Goal: Use online tool/utility: Utilize a website feature to perform a specific function

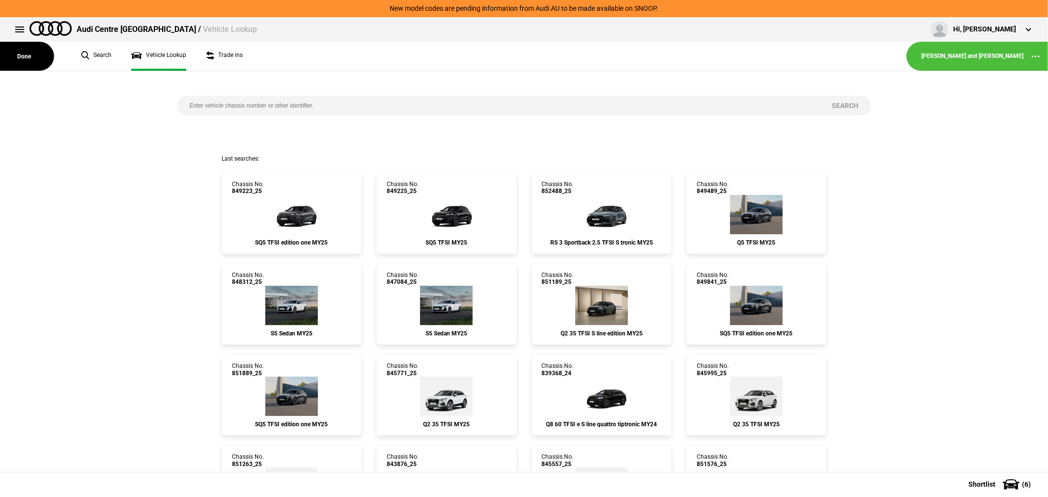
click at [330, 106] on input "search" at bounding box center [498, 106] width 642 height 20
type input "845141"
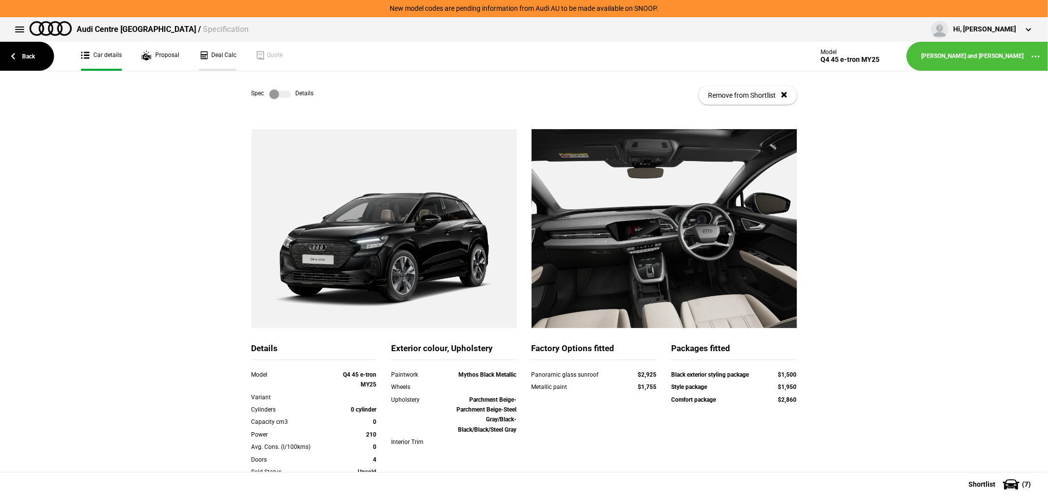
click at [215, 49] on link "Deal Calc" at bounding box center [217, 56] width 37 height 29
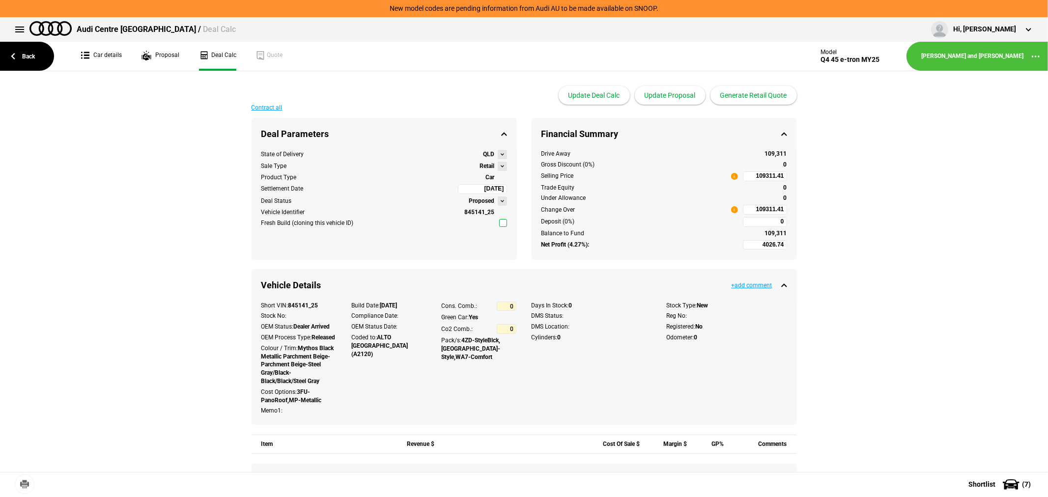
click at [742, 182] on div "Drive Away 109,311 Gross Discount (0%) 0 Selling Price i 109311.41 Trade Equity…" at bounding box center [663, 205] width 265 height 110
click at [745, 174] on input "109311.41" at bounding box center [765, 176] width 44 height 10
type input "94000"
type input "-7257.81"
type input "94000"
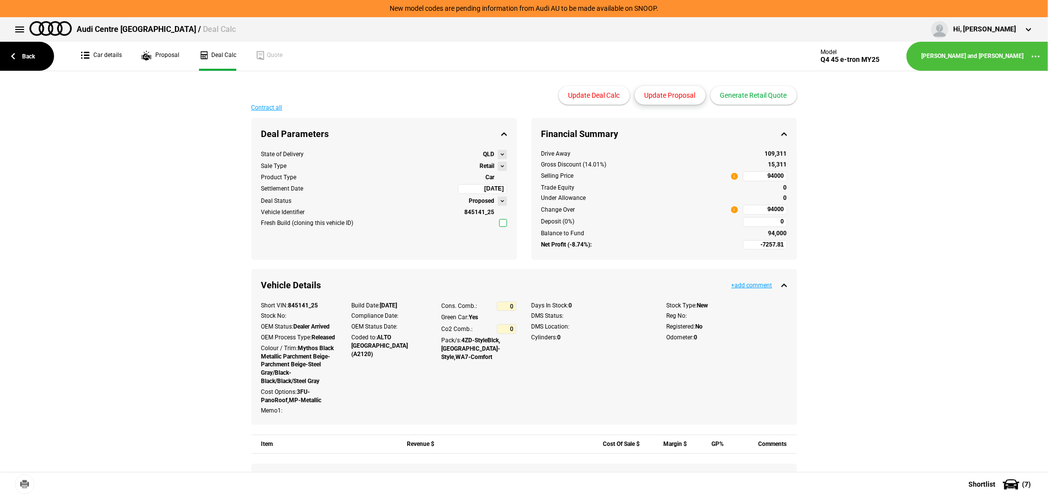
click at [676, 89] on button "Update Proposal" at bounding box center [670, 95] width 71 height 19
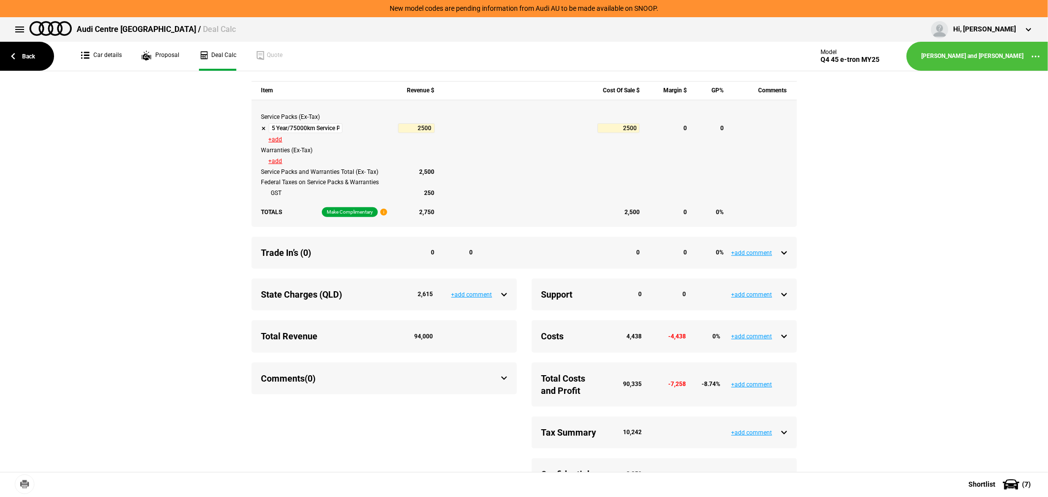
scroll to position [508, 0]
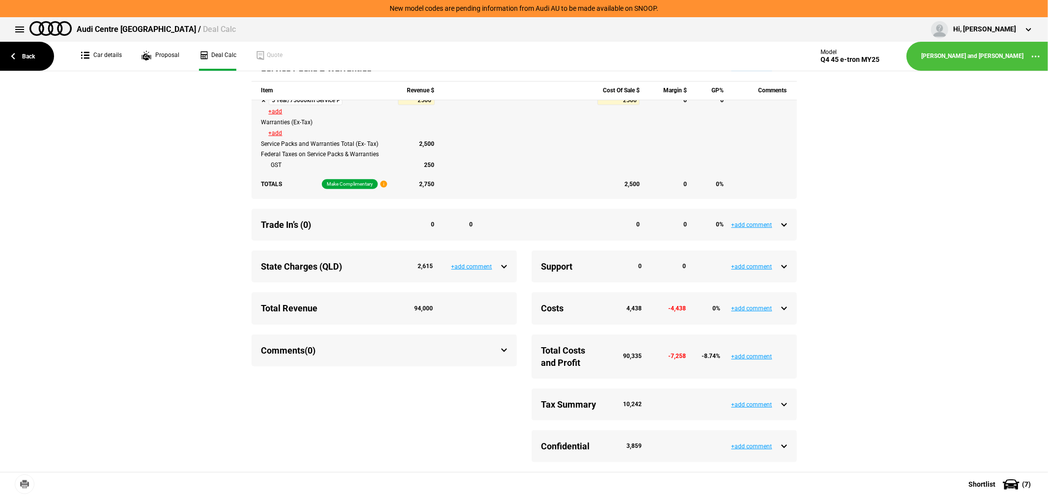
click at [782, 403] on div "Tax Summary 10,242 +add comment" at bounding box center [663, 405] width 265 height 32
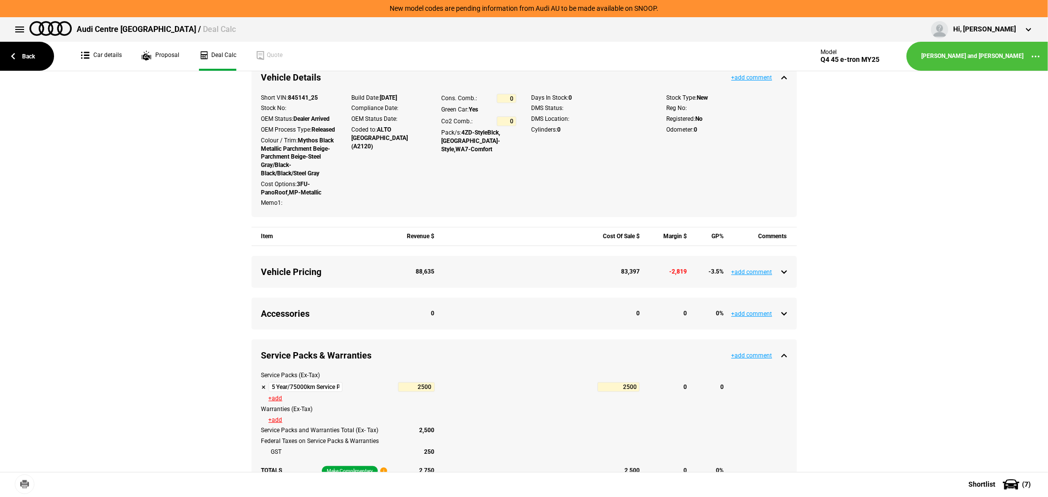
scroll to position [436, 0]
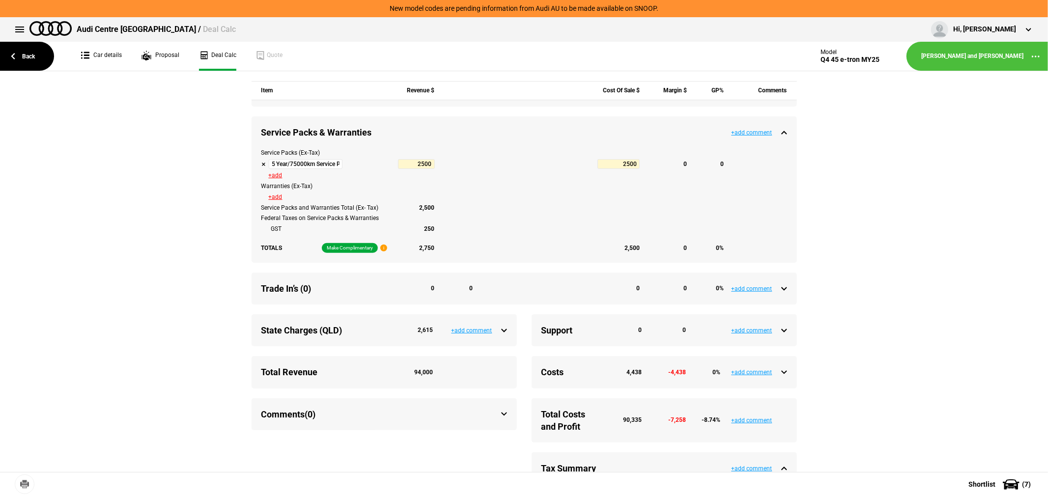
click at [261, 167] on button at bounding box center [263, 164] width 5 height 5
type input "-4757.81"
type input "91196"
type input "-7257.81"
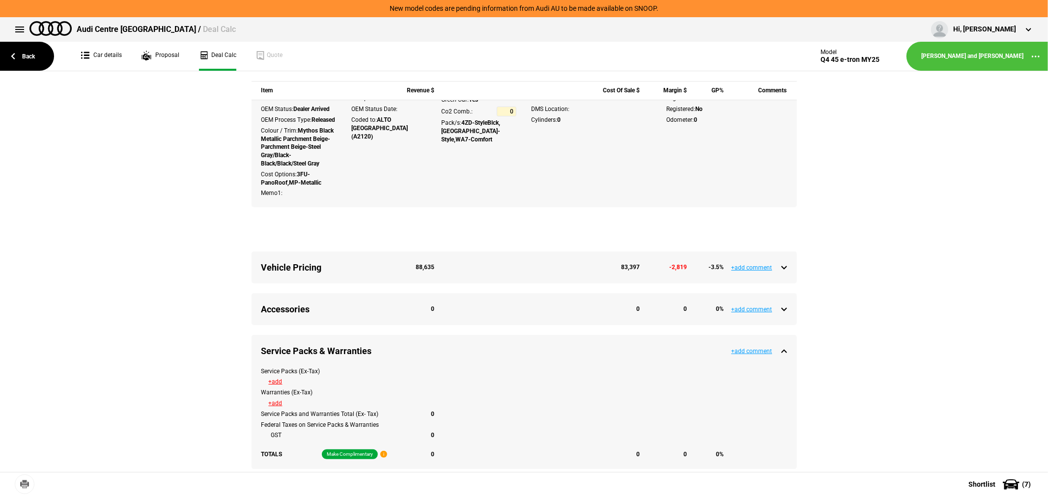
scroll to position [0, 0]
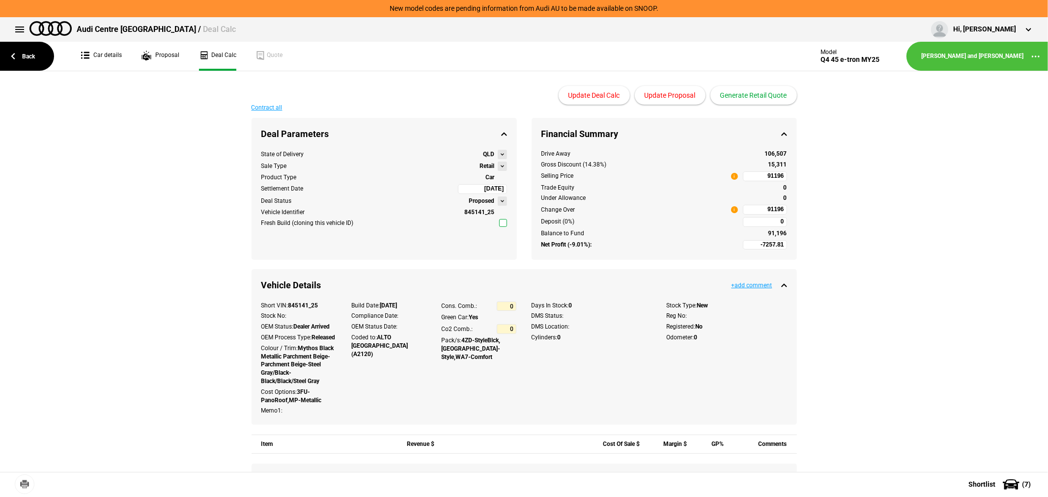
click at [754, 207] on input "91196" at bounding box center [765, 210] width 44 height 10
type input "91196"
type input "-4719.7"
type input "94000"
click at [684, 93] on button "Update Proposal" at bounding box center [670, 95] width 71 height 19
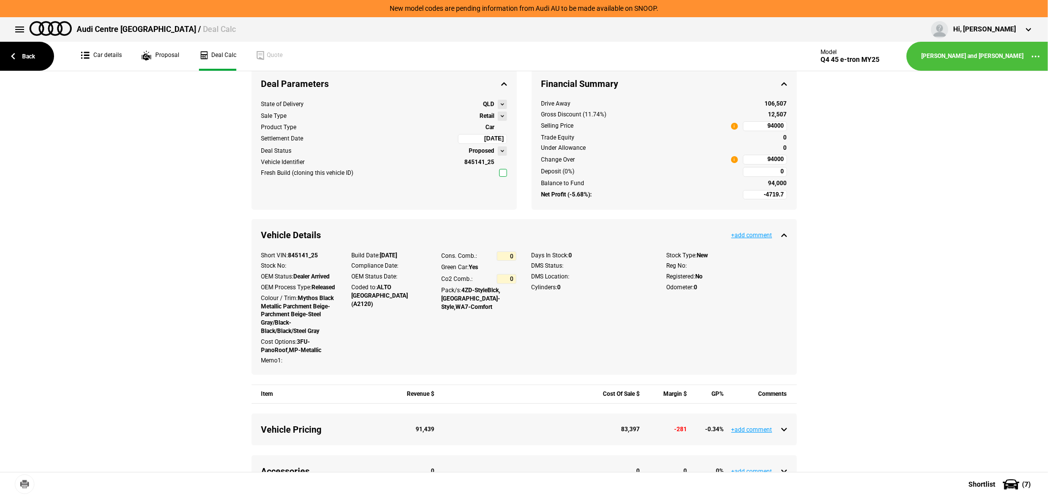
scroll to position [1, 0]
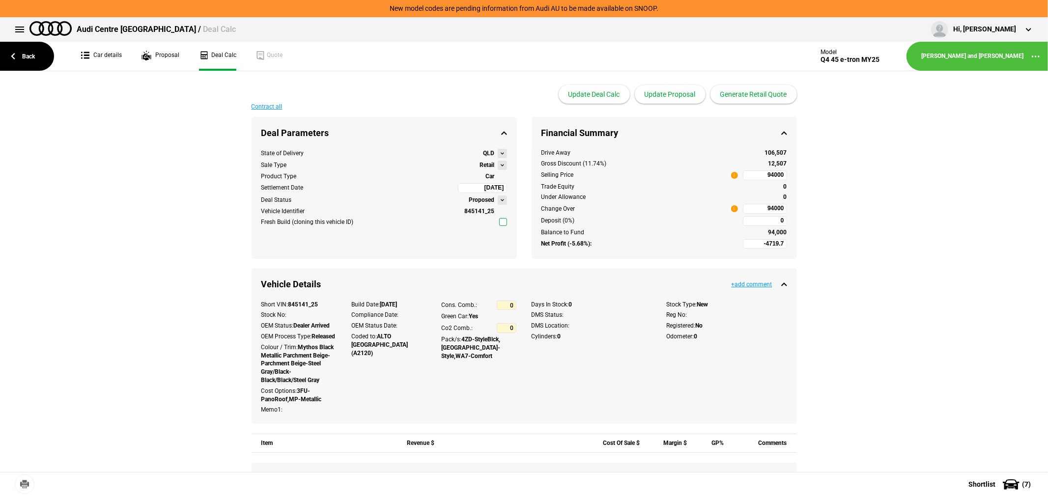
click at [755, 207] on input "94000" at bounding box center [765, 209] width 44 height 10
type input "94000"
type input "-4890.54"
type input "93800"
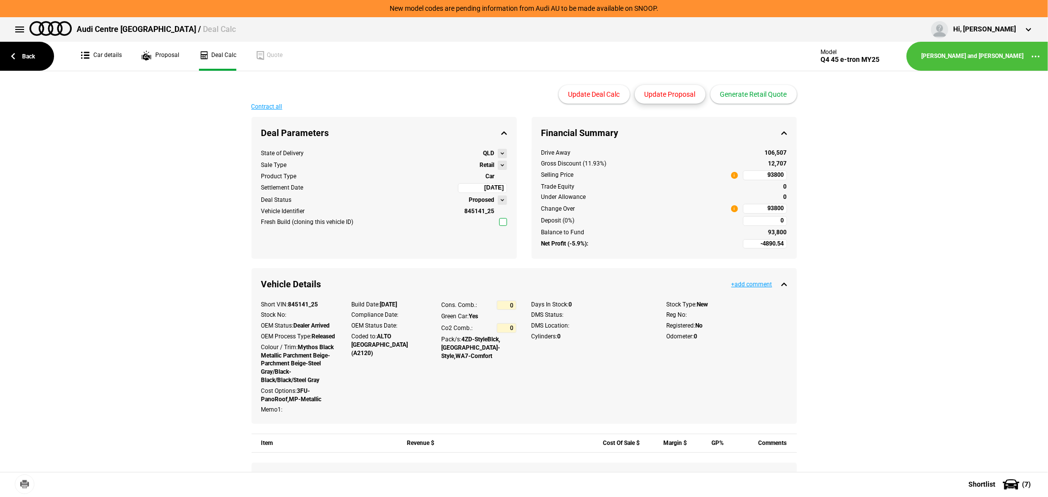
click at [687, 94] on button "Update Proposal" at bounding box center [670, 94] width 71 height 19
drag, startPoint x: 890, startPoint y: 200, endPoint x: 885, endPoint y: 202, distance: 5.1
click at [96, 50] on link "Car details" at bounding box center [101, 56] width 41 height 29
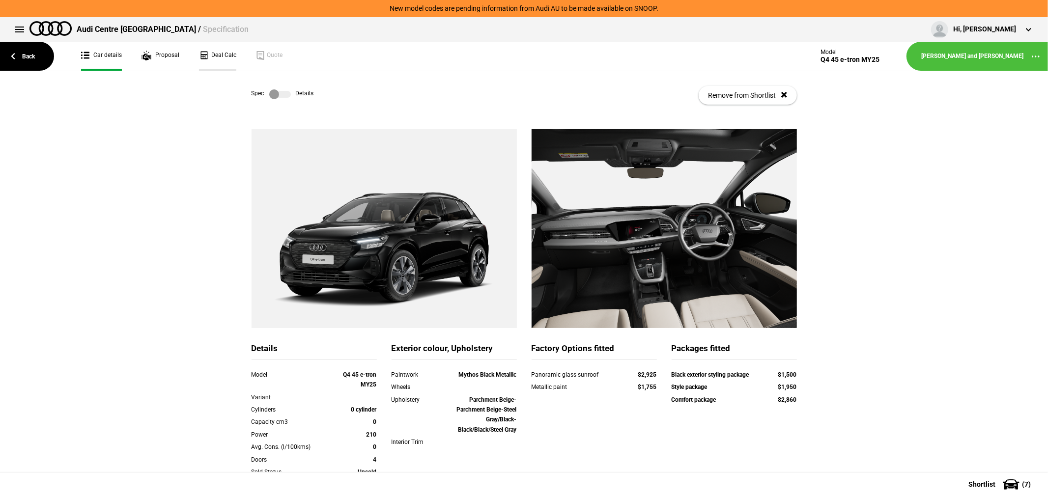
click at [207, 56] on link "Deal Calc" at bounding box center [217, 56] width 37 height 29
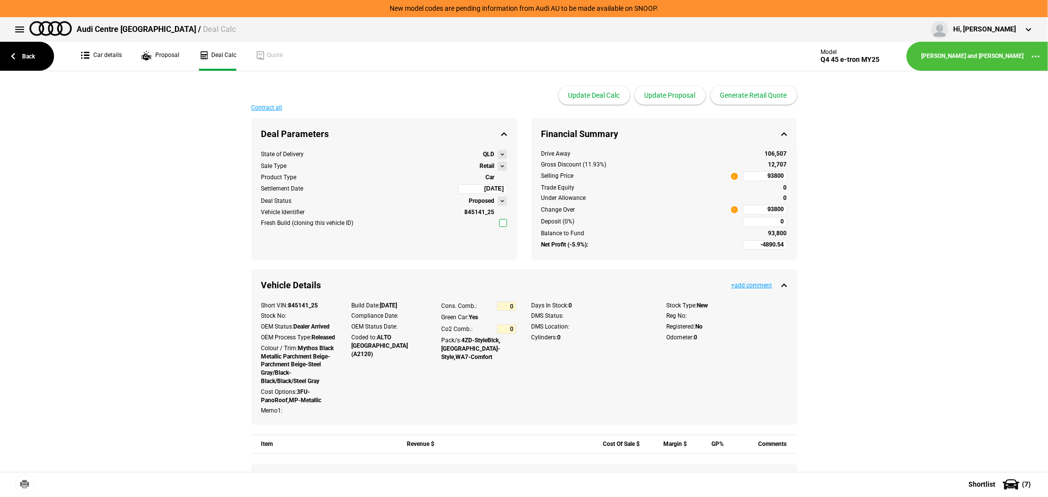
click at [501, 163] on button at bounding box center [502, 166] width 9 height 9
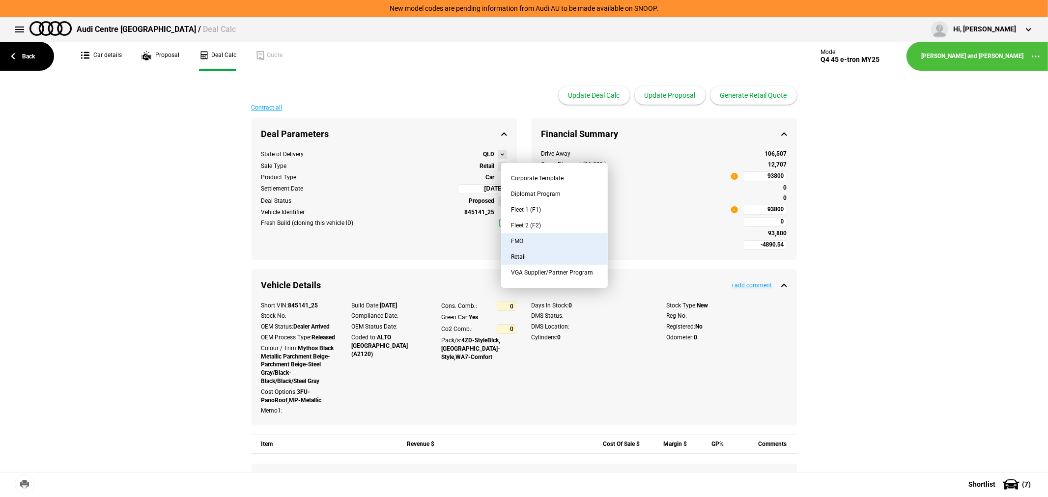
click at [537, 237] on button "FMO" at bounding box center [554, 241] width 107 height 16
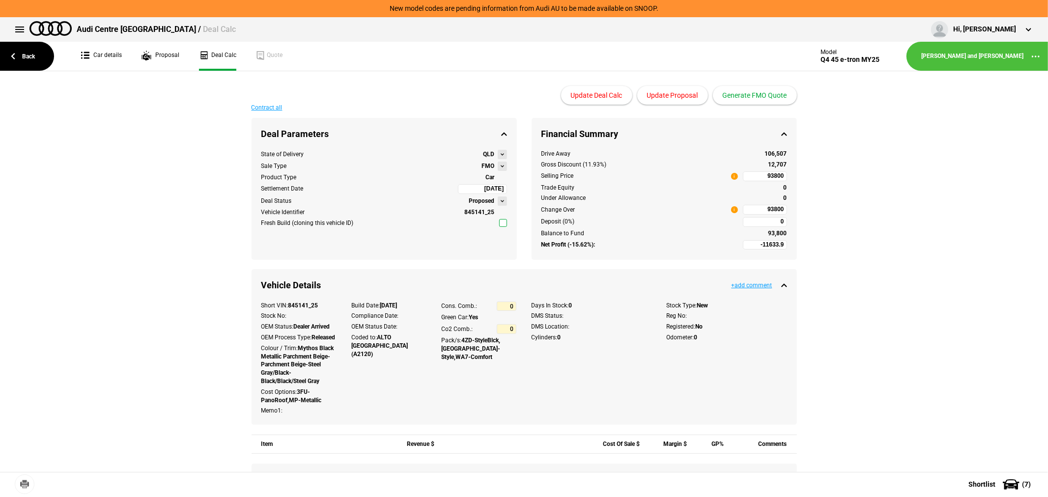
type input "-13633.9"
type input "79514.62"
click at [751, 210] on input "79514.62" at bounding box center [765, 210] width 44 height 10
type input "79514.62"
type input "-647.18"
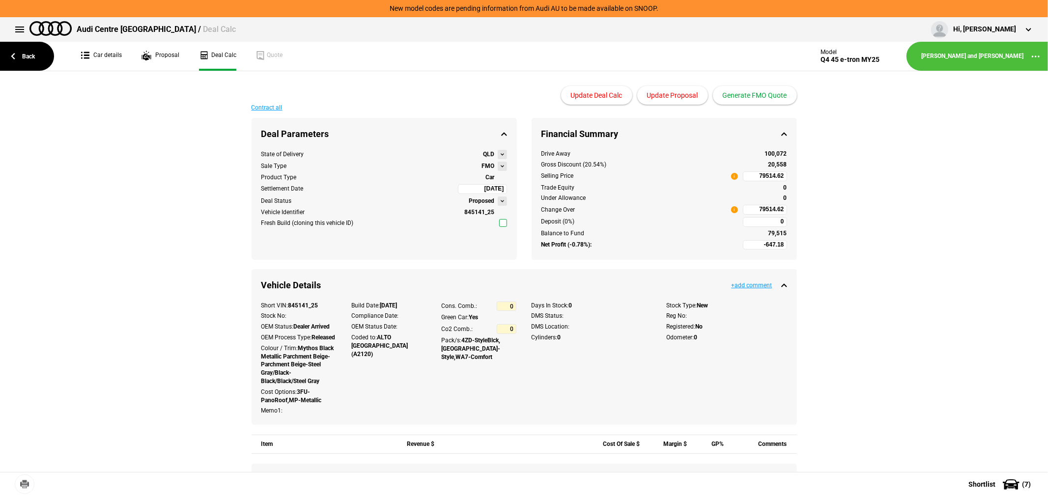
type input "93800"
type input "-476.35"
type input "94000"
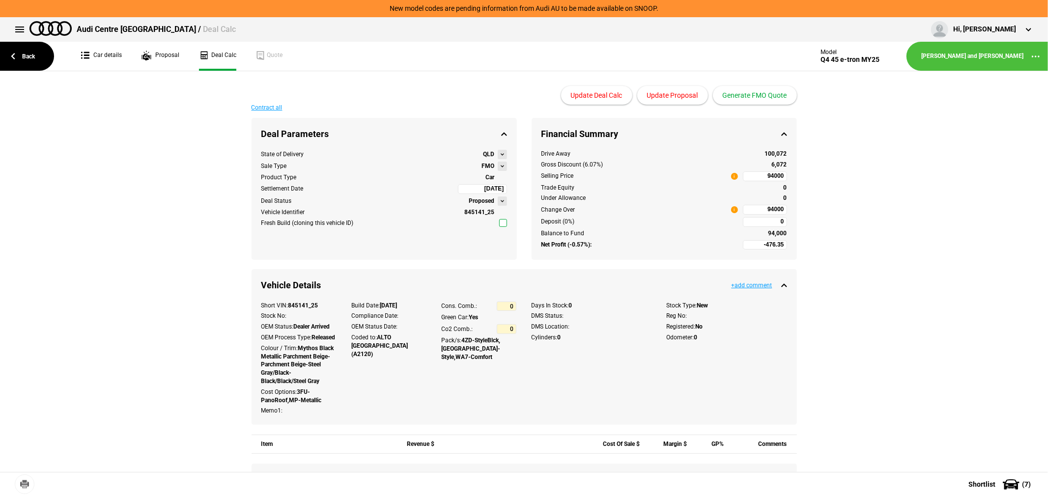
type input "-647.18"
type input "93800"
click at [679, 92] on button "Update Proposal" at bounding box center [672, 95] width 71 height 19
click at [755, 91] on button "Generate FMO Quote" at bounding box center [755, 95] width 84 height 19
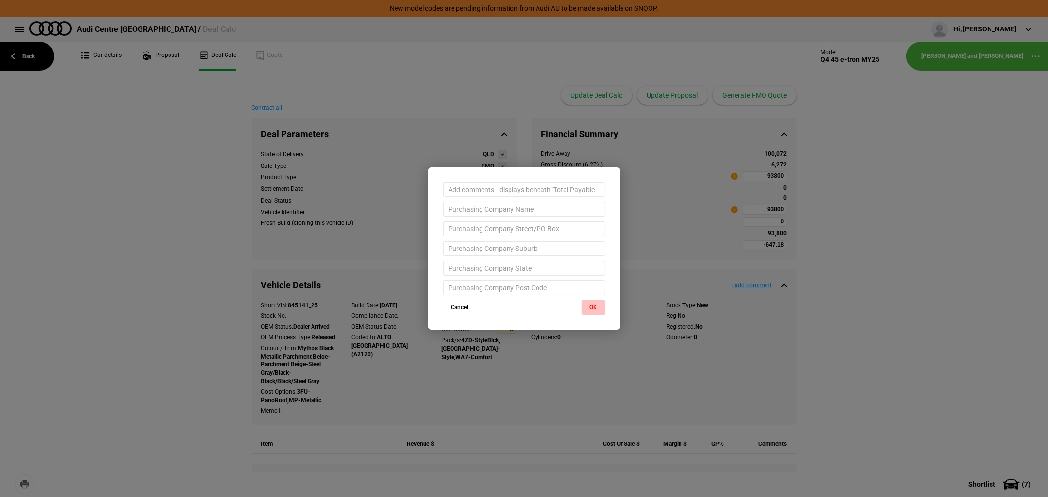
click at [592, 310] on button "OK" at bounding box center [594, 307] width 24 height 15
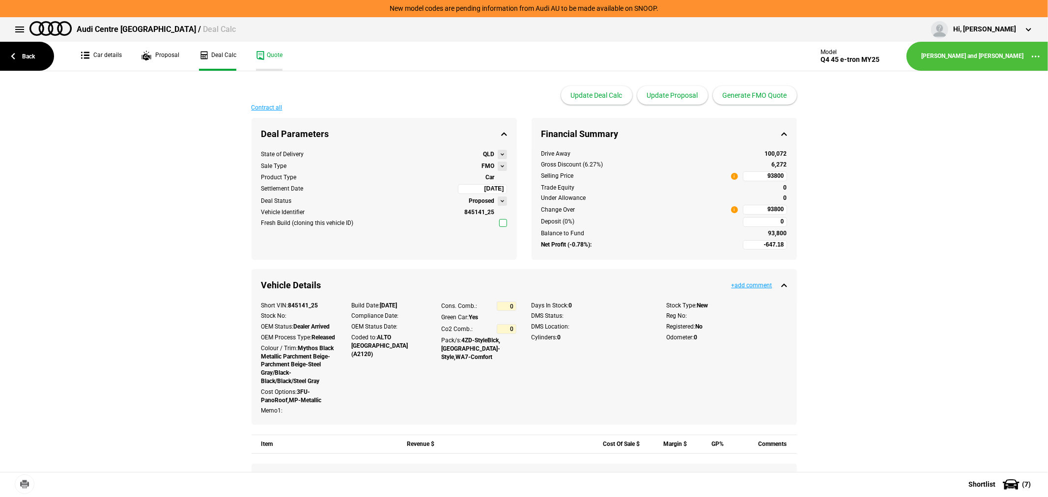
click at [271, 57] on link "Quote" at bounding box center [269, 56] width 27 height 29
